Goal: Task Accomplishment & Management: Use online tool/utility

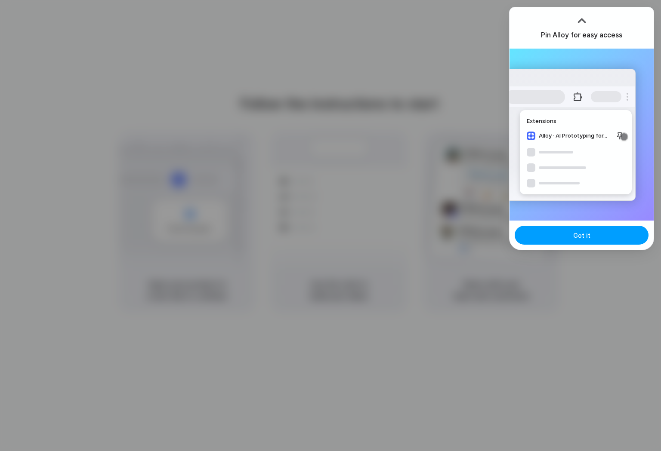
click at [566, 239] on button "Got it" at bounding box center [582, 235] width 134 height 19
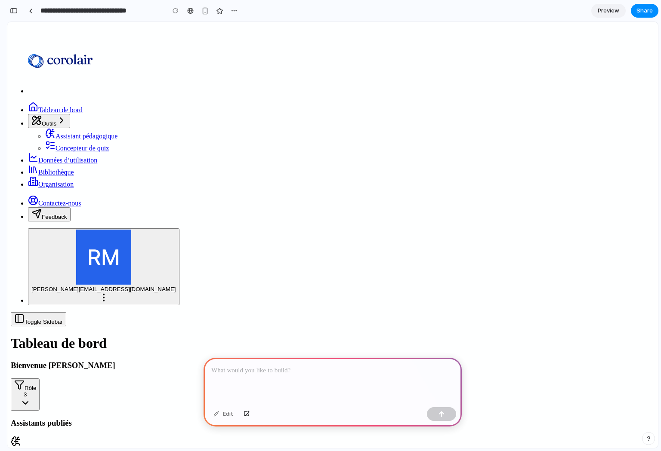
click at [70, 133] on span "Assistant pédagogique" at bounding box center [87, 136] width 62 height 7
click at [73, 133] on span "Assistant pédagogique" at bounding box center [87, 136] width 62 height 7
click at [71, 145] on span "Concepteur de quiz" at bounding box center [82, 148] width 53 height 7
click at [309, 384] on div at bounding box center [333, 381] width 258 height 46
click at [30, 12] on div at bounding box center [31, 11] width 4 height 5
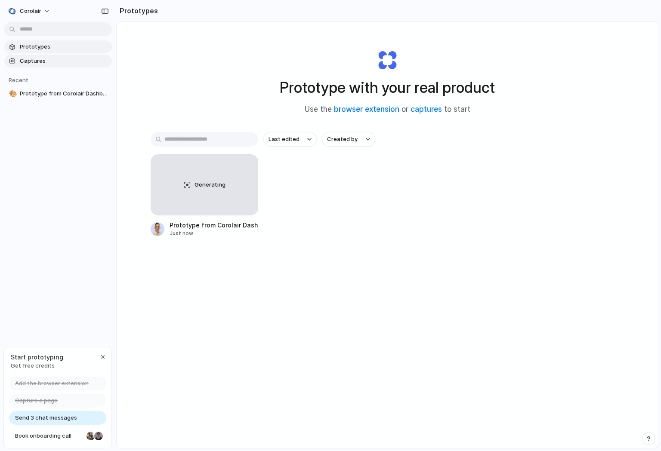
click at [42, 63] on span "Captures" at bounding box center [64, 61] width 89 height 9
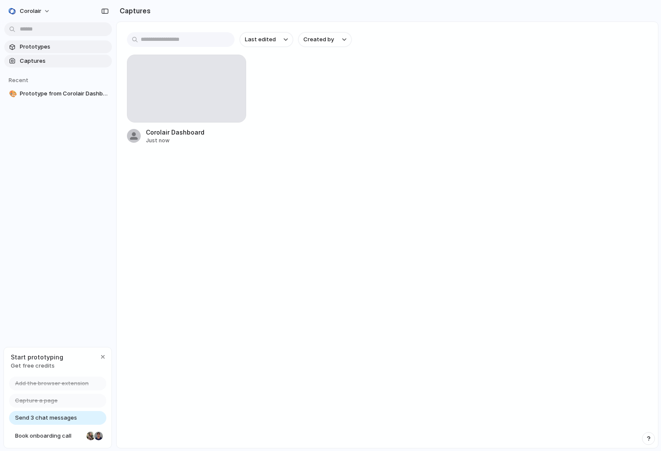
click at [46, 53] on link "Prototypes" at bounding box center [58, 46] width 108 height 13
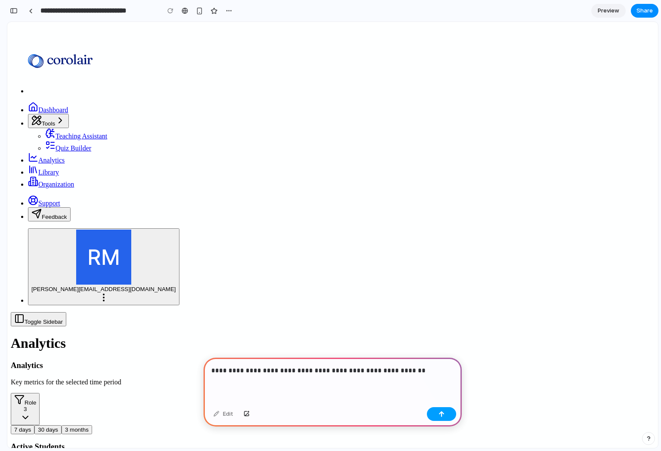
click at [452, 418] on button "button" at bounding box center [441, 415] width 29 height 14
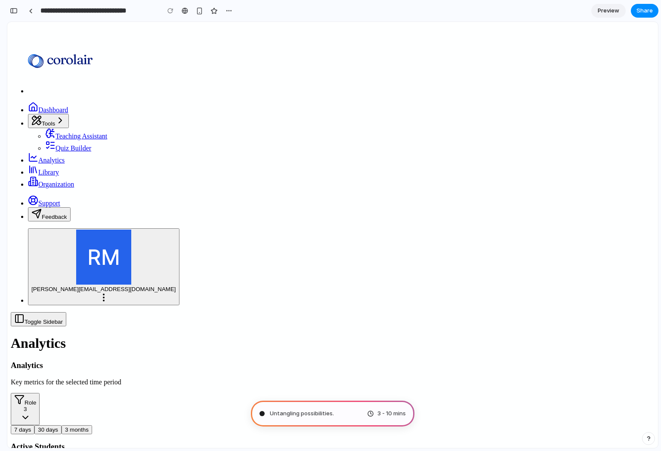
type input "**********"
